Goal: Check status: Check status

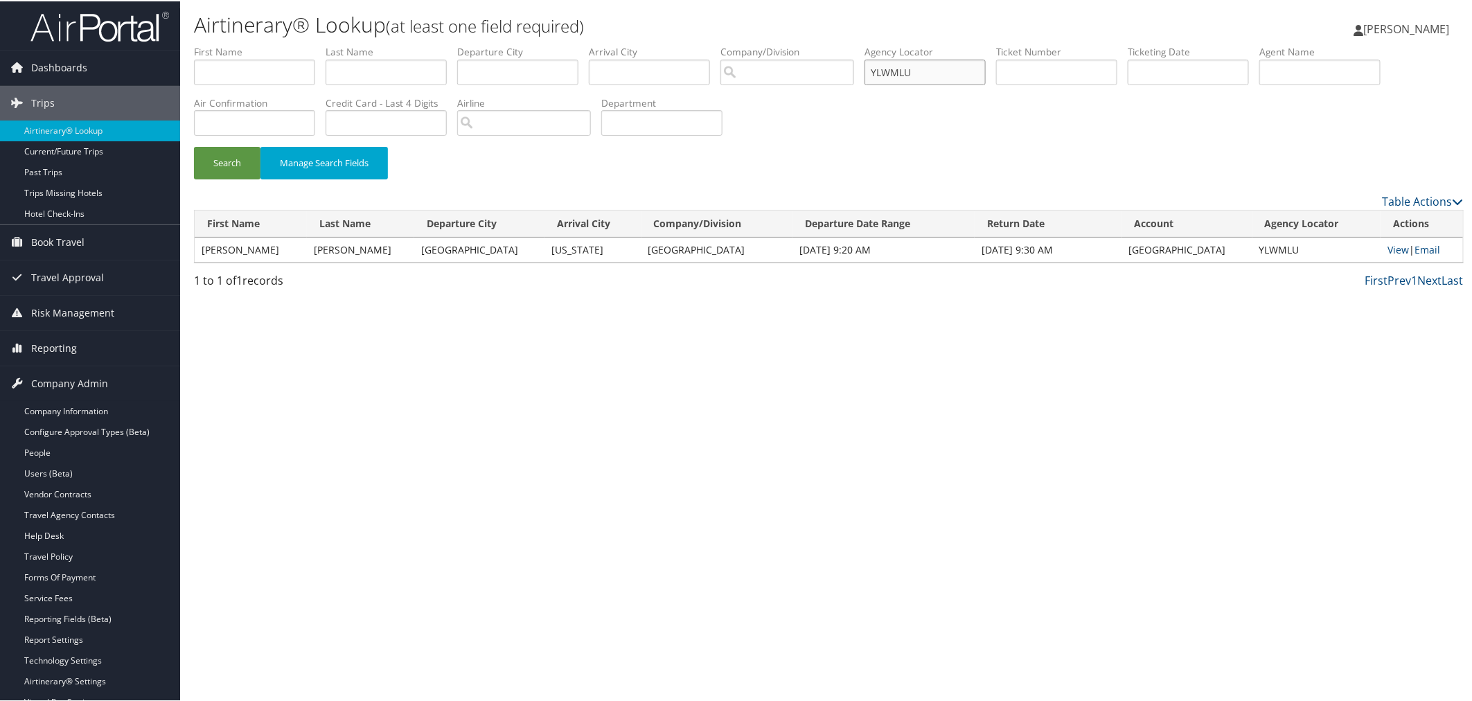
drag, startPoint x: 963, startPoint y: 66, endPoint x: 908, endPoint y: 73, distance: 55.1
click at [908, 73] on input "YLWMLU" at bounding box center [924, 71] width 121 height 26
paste input "CUEFHY"
type input "CUEFHY"
click at [241, 161] on button "Search" at bounding box center [227, 161] width 66 height 33
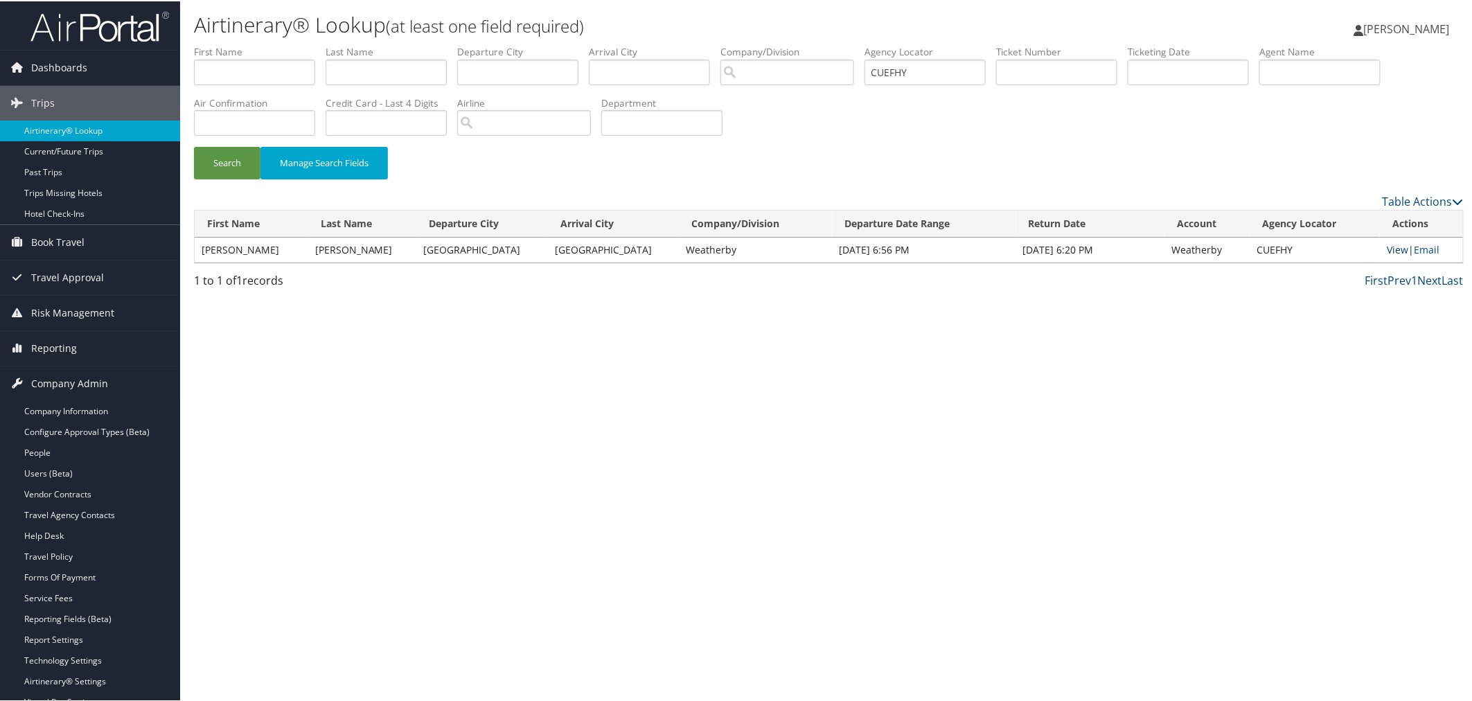
click at [1390, 244] on link "View" at bounding box center [1396, 248] width 21 height 13
drag, startPoint x: 949, startPoint y: 68, endPoint x: 902, endPoint y: 71, distance: 47.2
click at [902, 71] on input "CUEFHY" at bounding box center [924, 71] width 121 height 26
click at [540, 177] on div "Search Manage Search Fields" at bounding box center [829, 168] width 1290 height 46
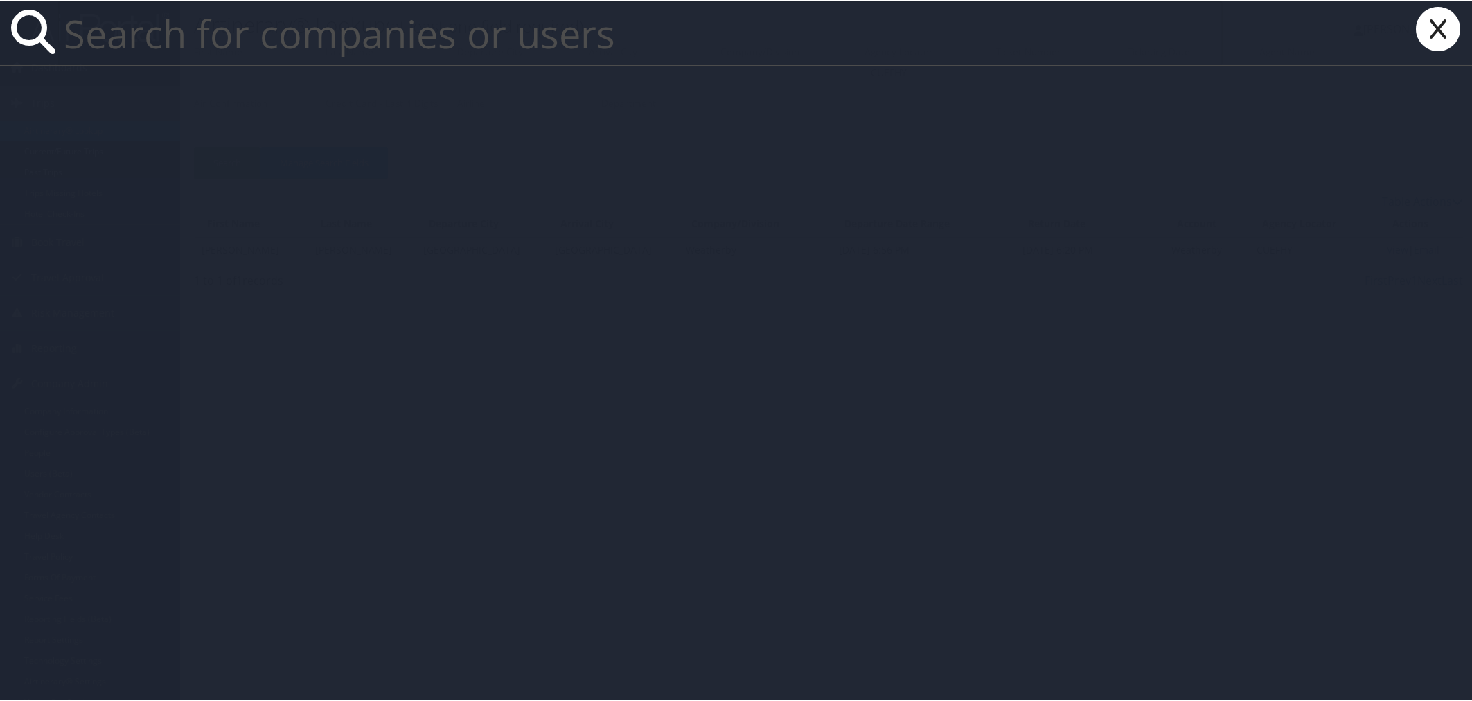
paste input "perez.epp@gmail.com"
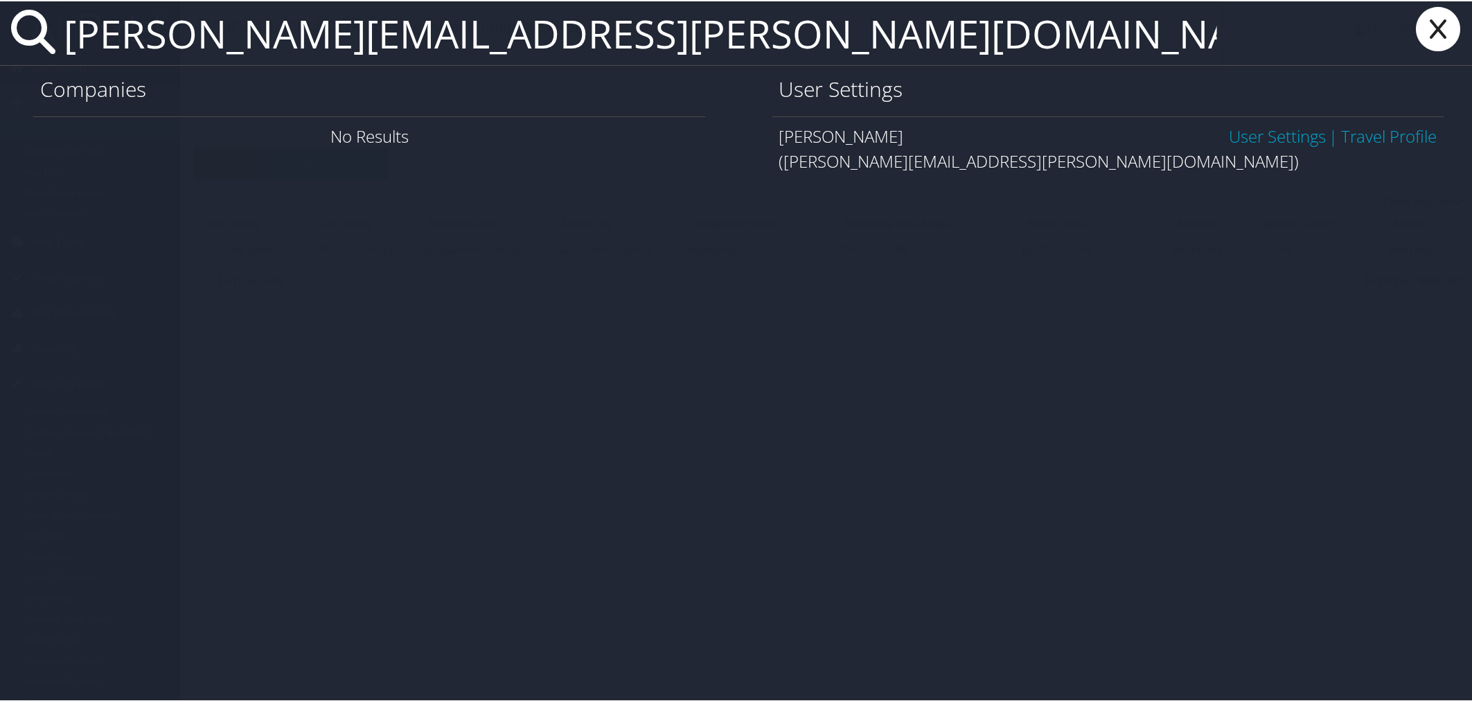
type input "perez.epp@gmail.com"
click at [1255, 133] on link "User Settings" at bounding box center [1276, 134] width 97 height 23
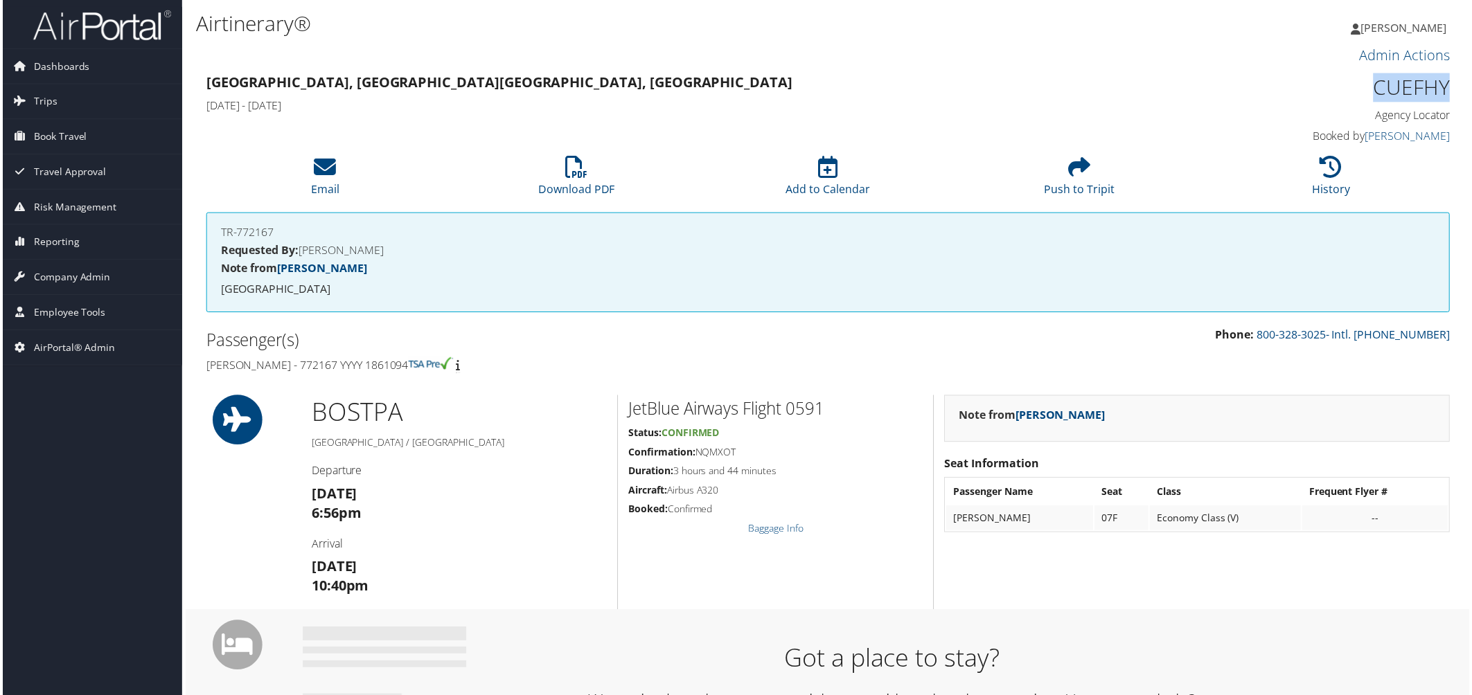
drag, startPoint x: 1369, startPoint y: 85, endPoint x: 1443, endPoint y: 87, distance: 74.1
click at [1443, 87] on h1 "CUEFHY" at bounding box center [1304, 87] width 296 height 29
copy h1 "CUEFHY"
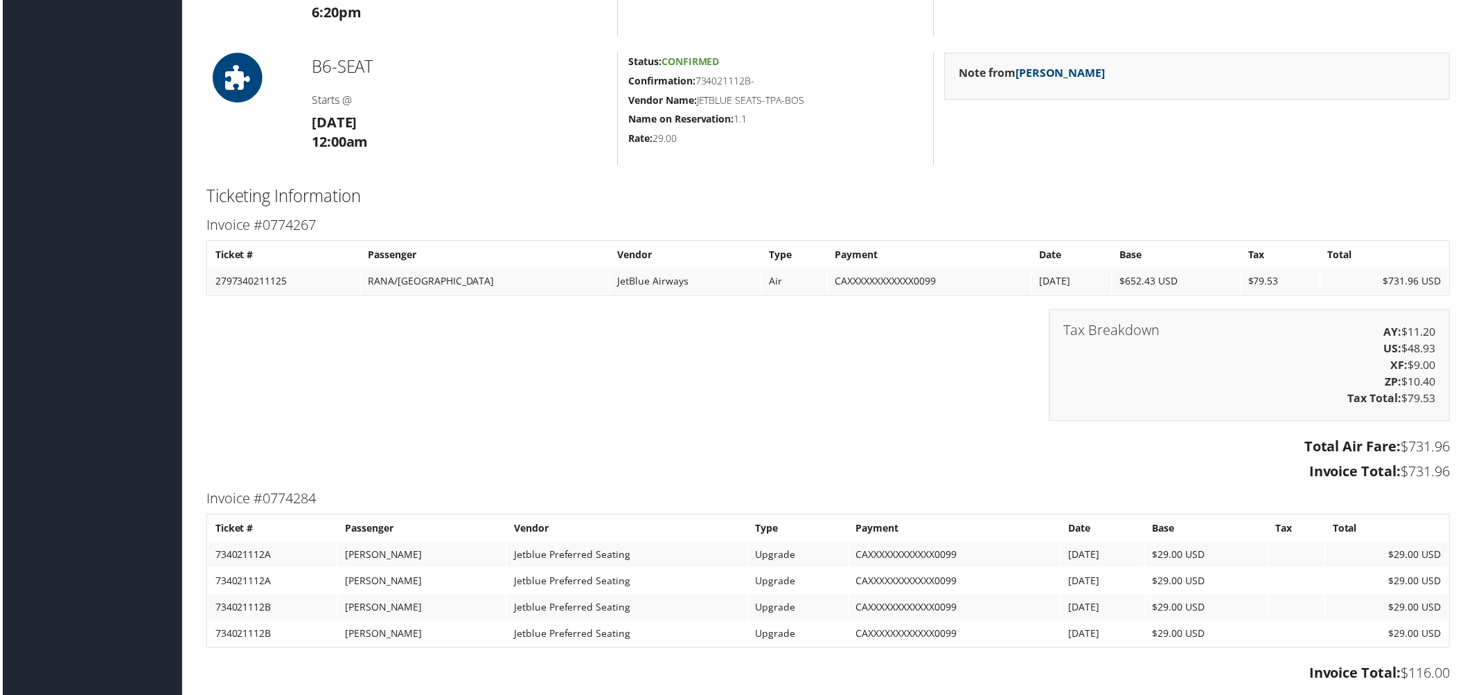
scroll to position [1154, 0]
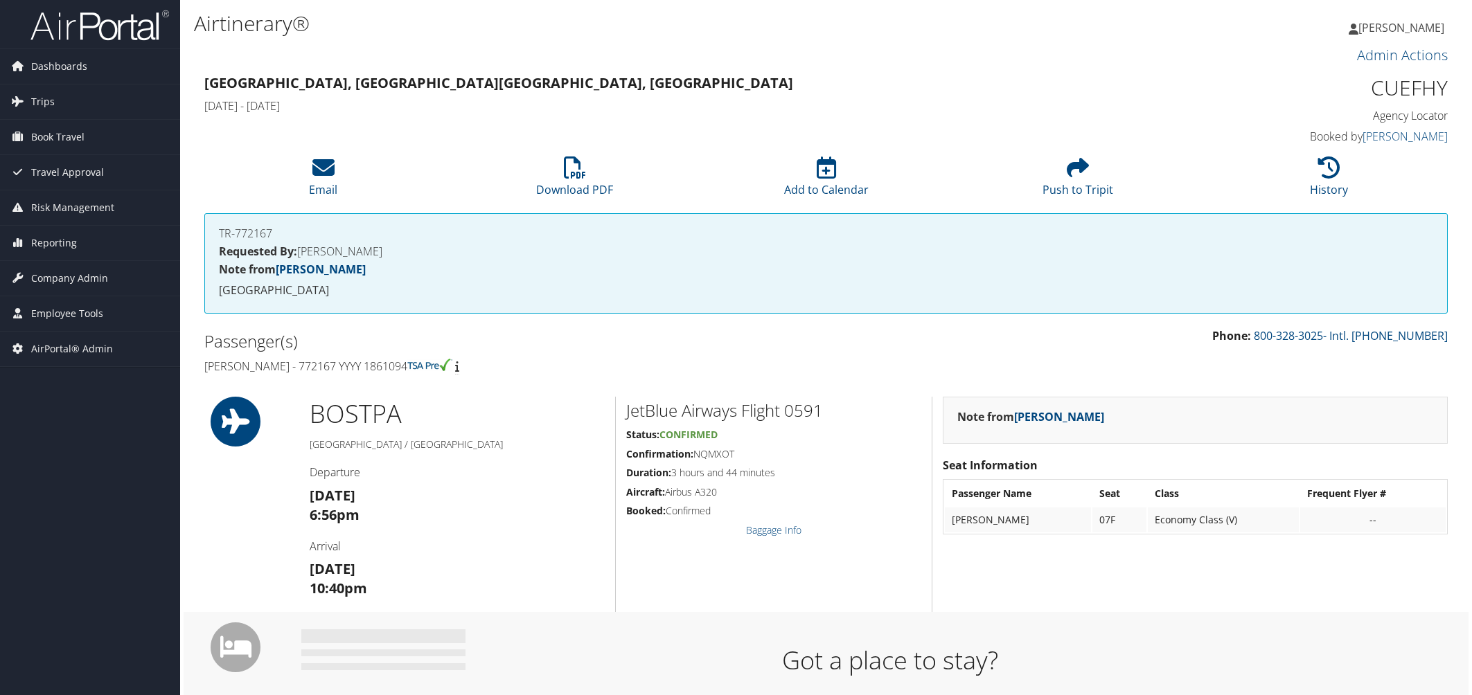
scroll to position [1341, 0]
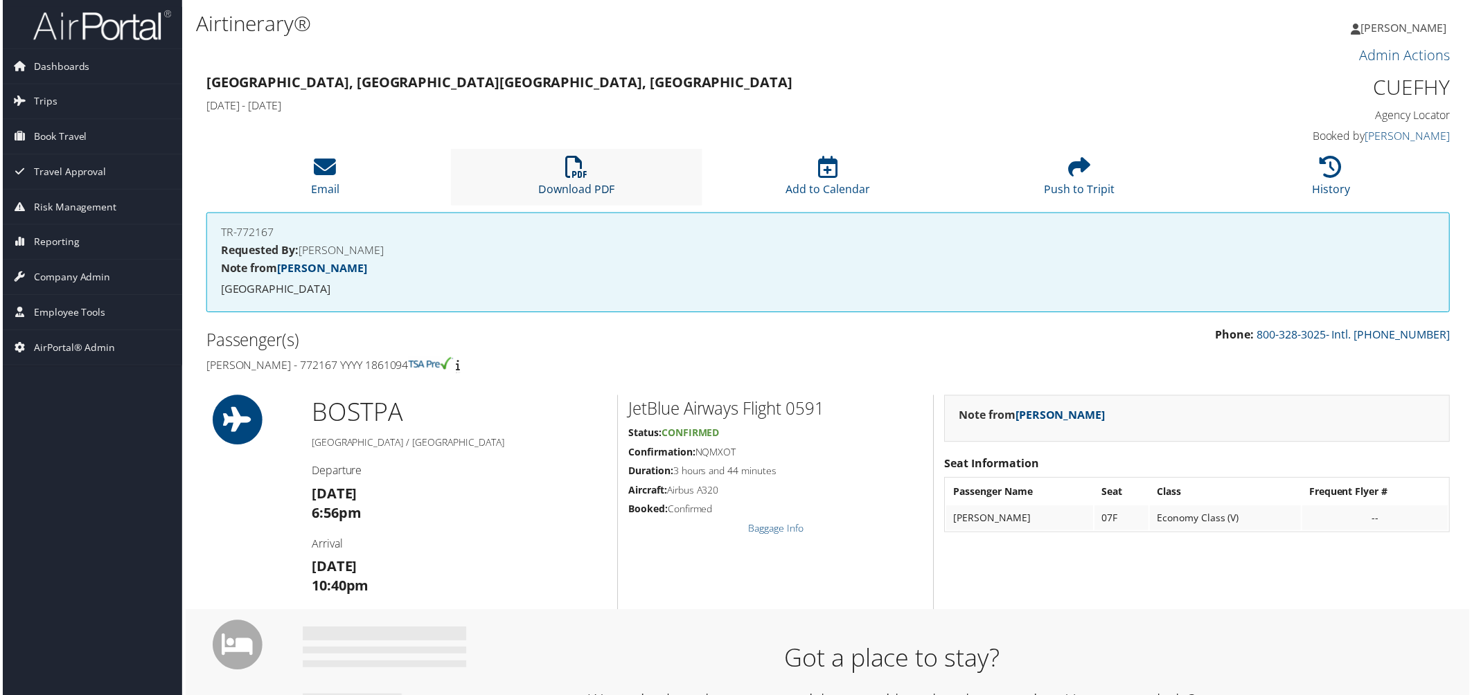
click at [591, 190] on link "Download PDF" at bounding box center [575, 180] width 77 height 33
click at [443, 56] on h3 "Admin Actions" at bounding box center [828, 55] width 1249 height 19
